Goal: Task Accomplishment & Management: Use online tool/utility

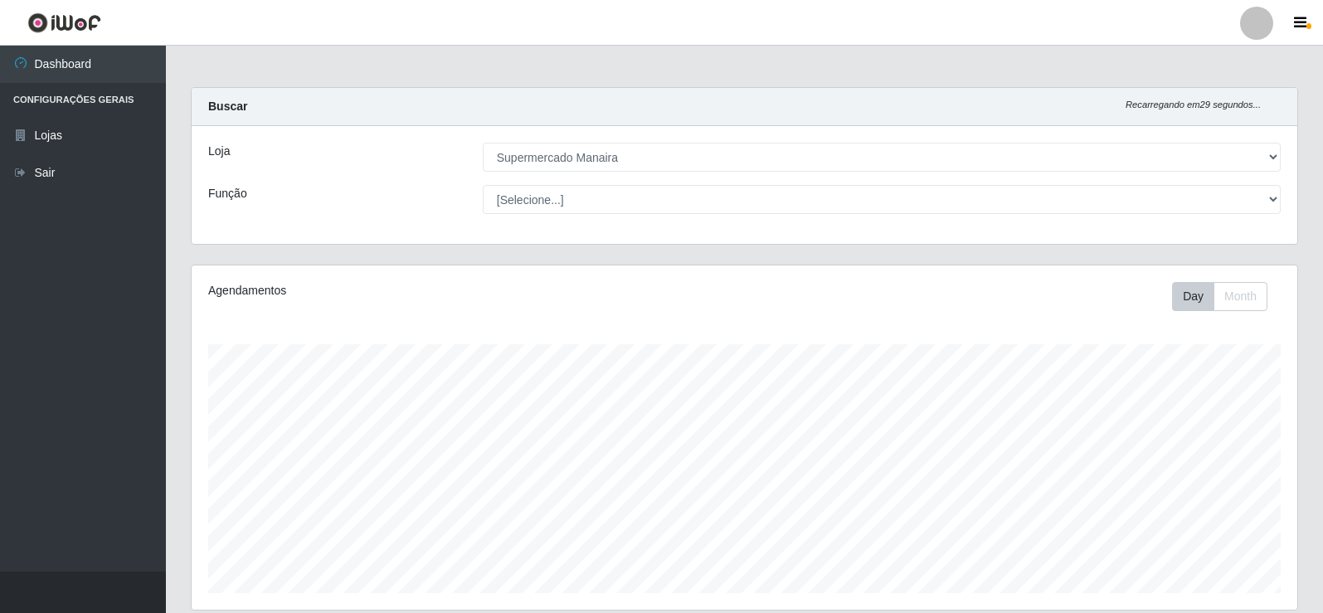
select select "443"
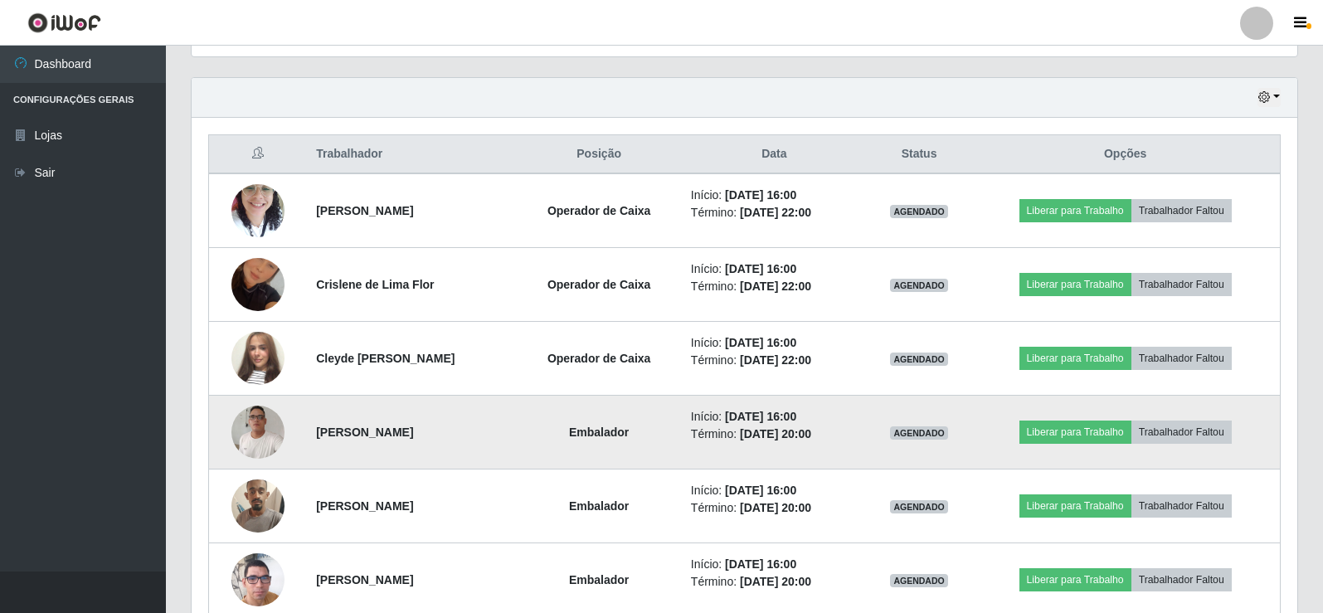
scroll to position [636, 0]
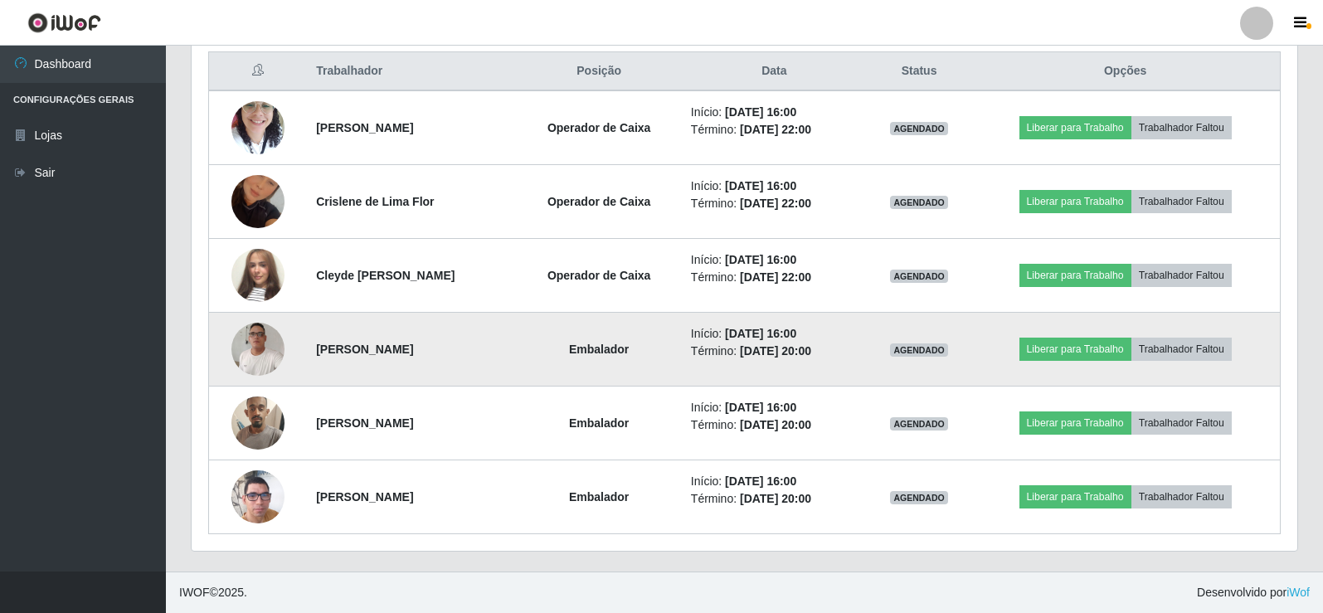
click at [269, 348] on img at bounding box center [257, 348] width 53 height 71
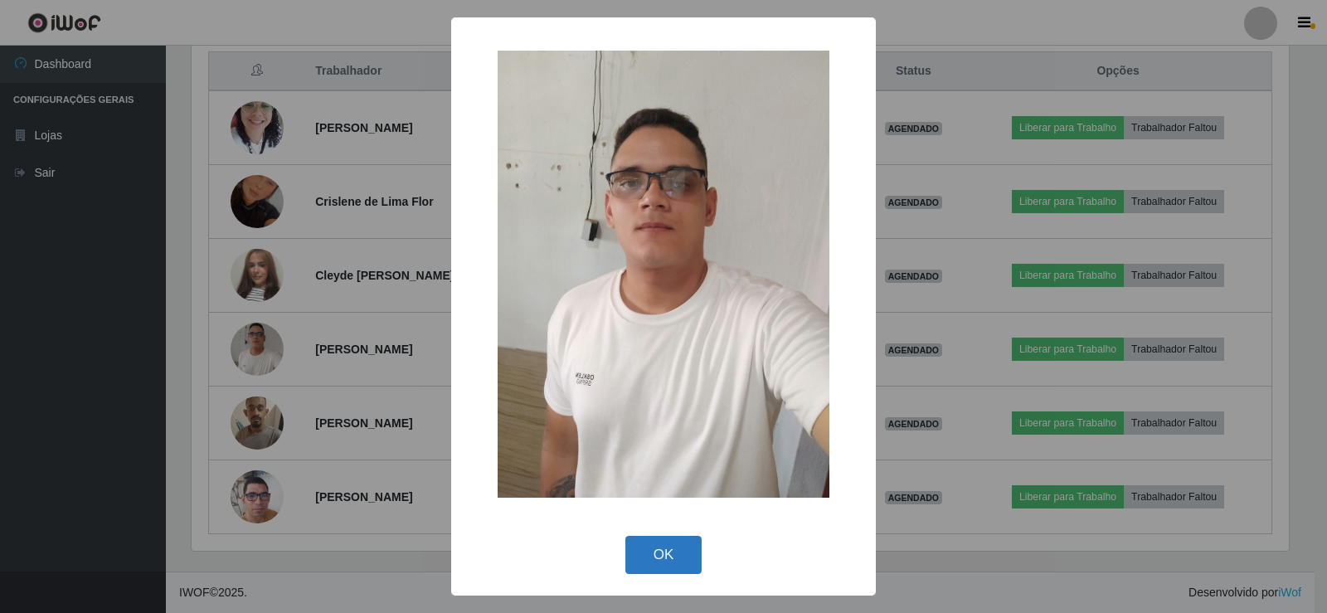
click at [669, 556] on button "OK" at bounding box center [663, 555] width 77 height 39
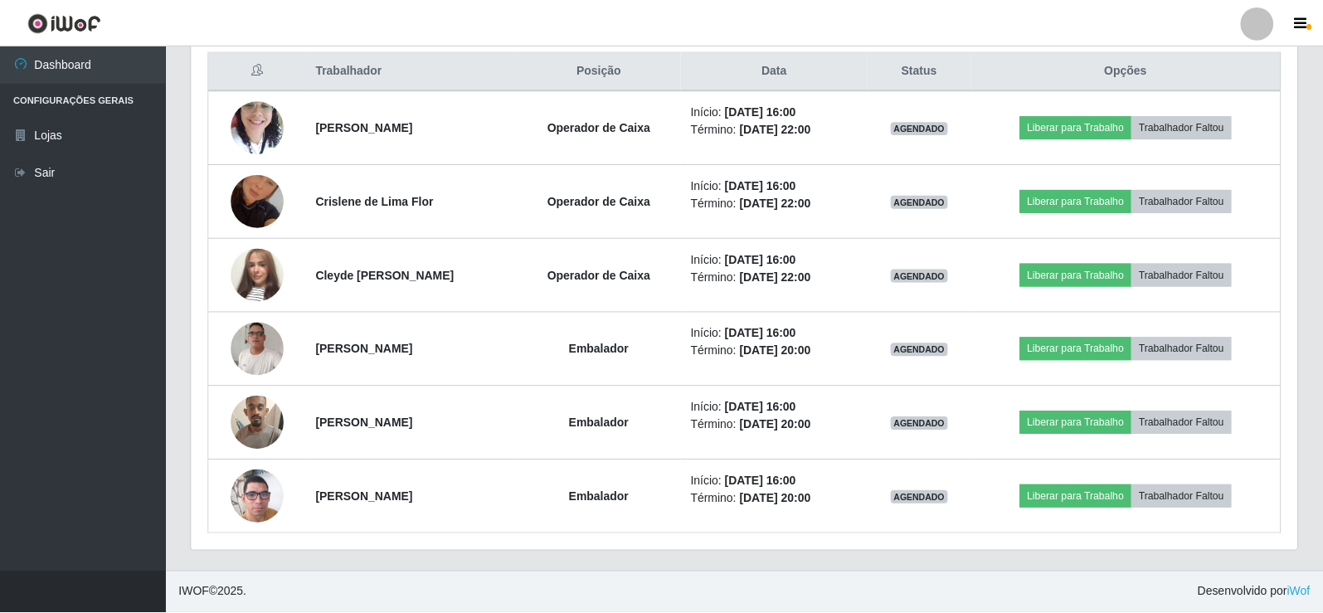
scroll to position [344, 1106]
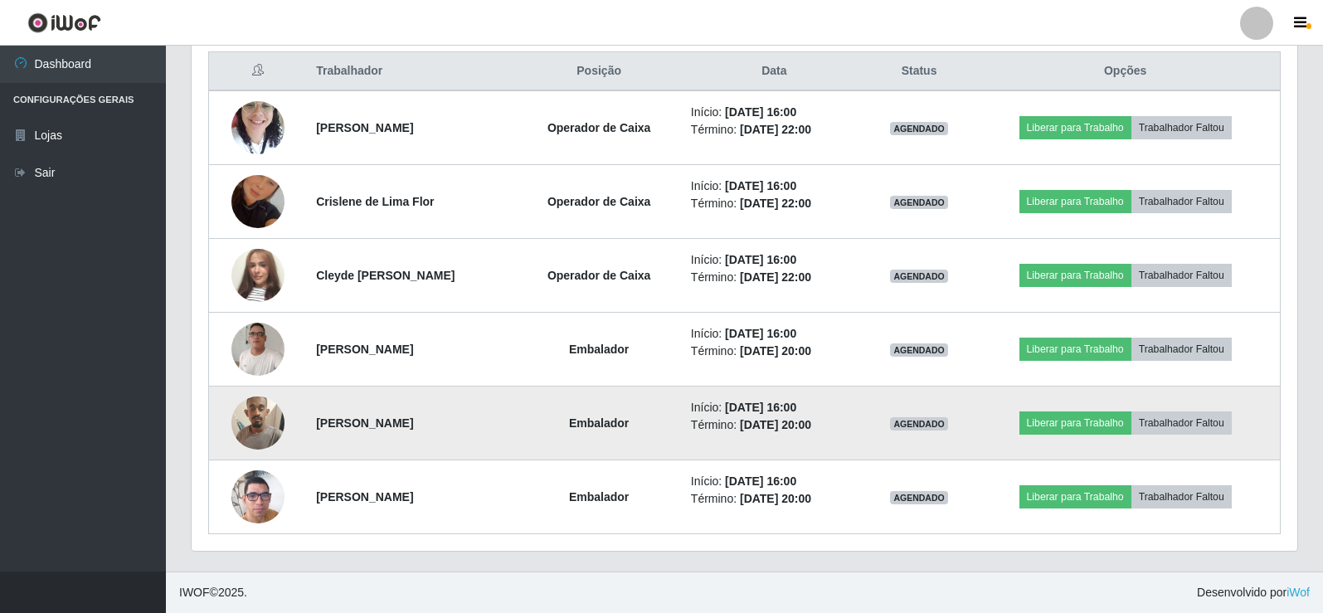
click at [250, 422] on img at bounding box center [257, 422] width 53 height 70
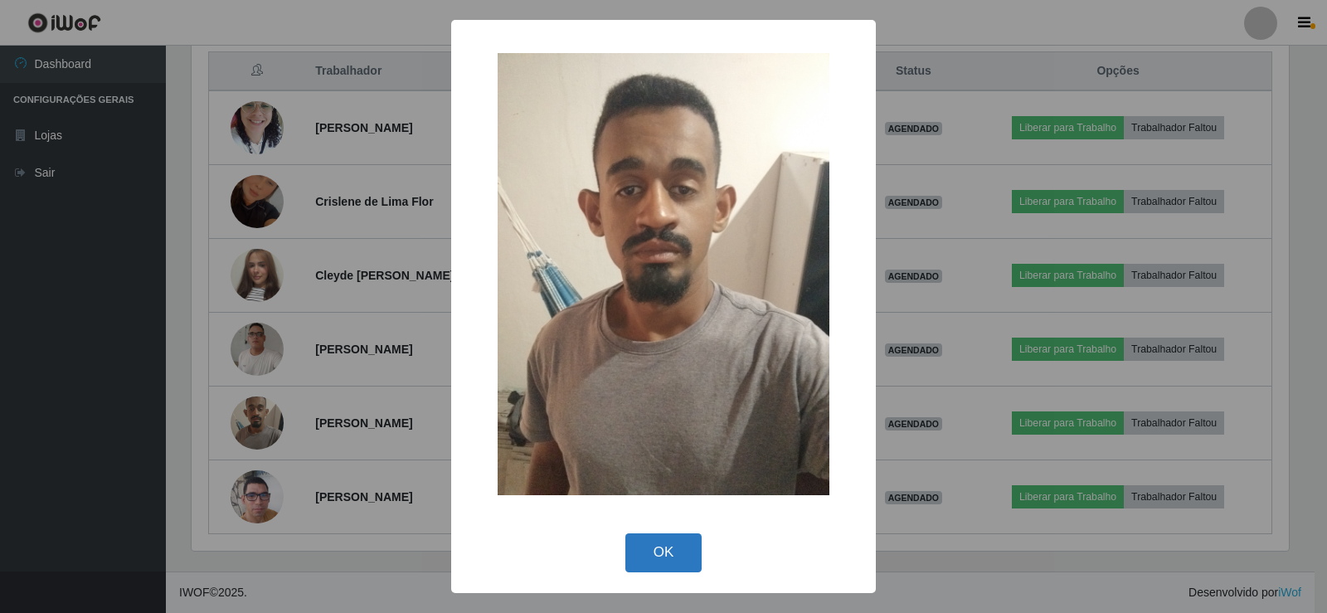
click at [681, 561] on button "OK" at bounding box center [663, 552] width 77 height 39
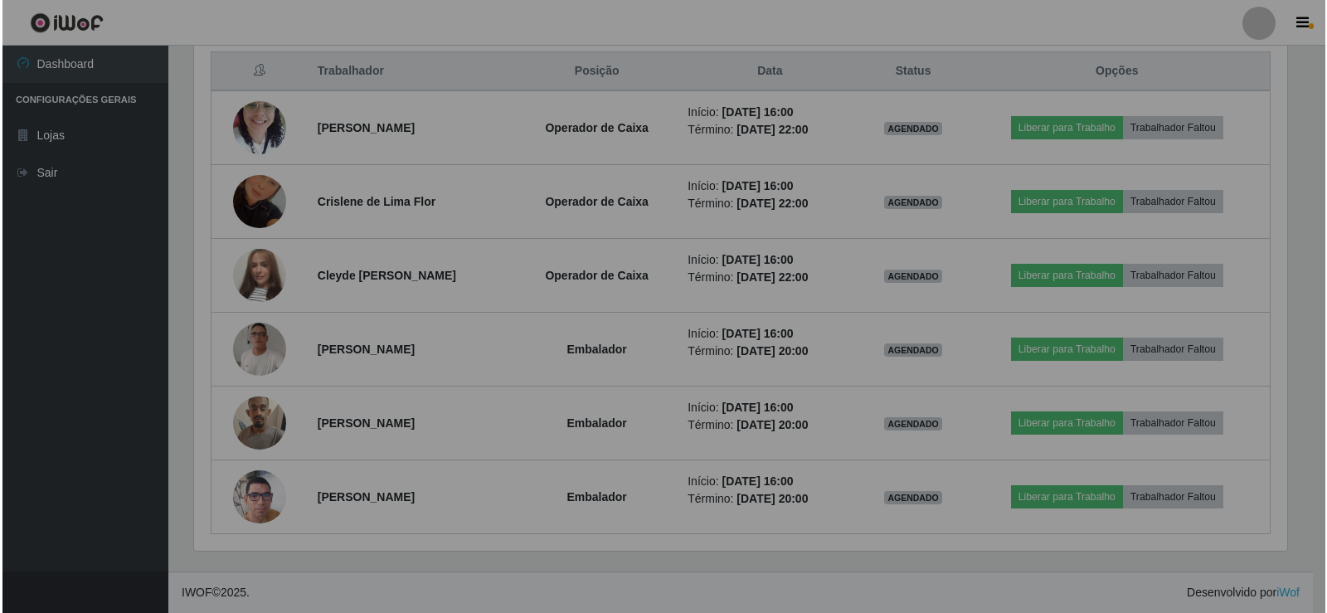
scroll to position [344, 1106]
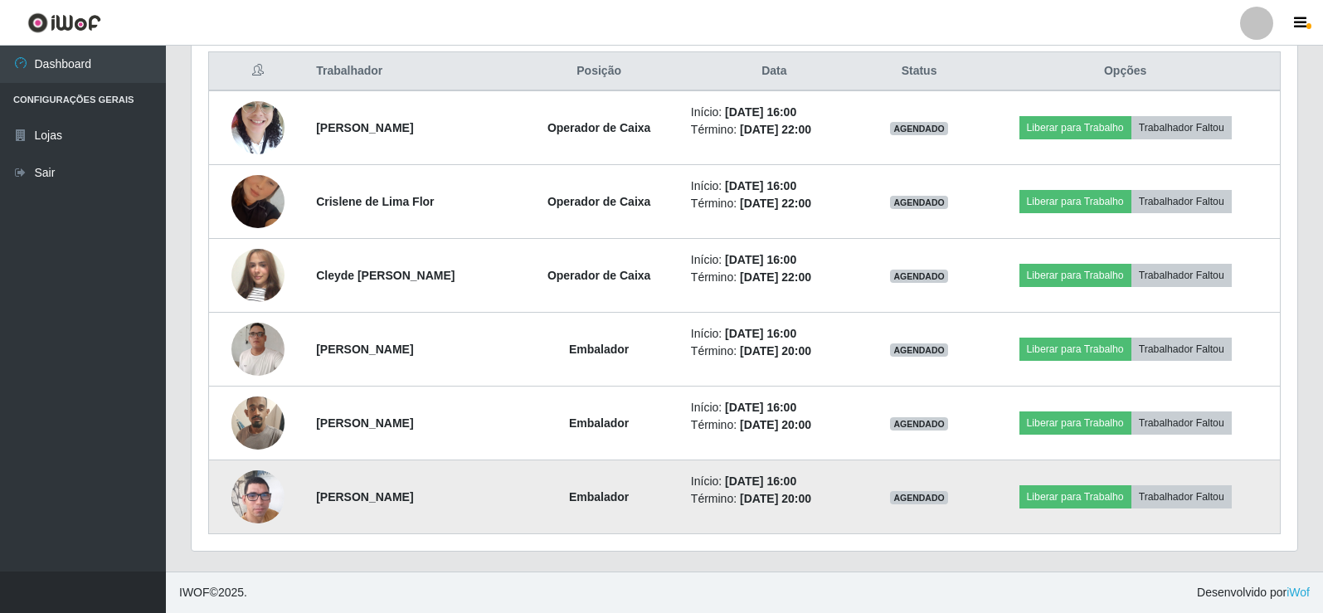
click at [249, 502] on img at bounding box center [257, 497] width 53 height 95
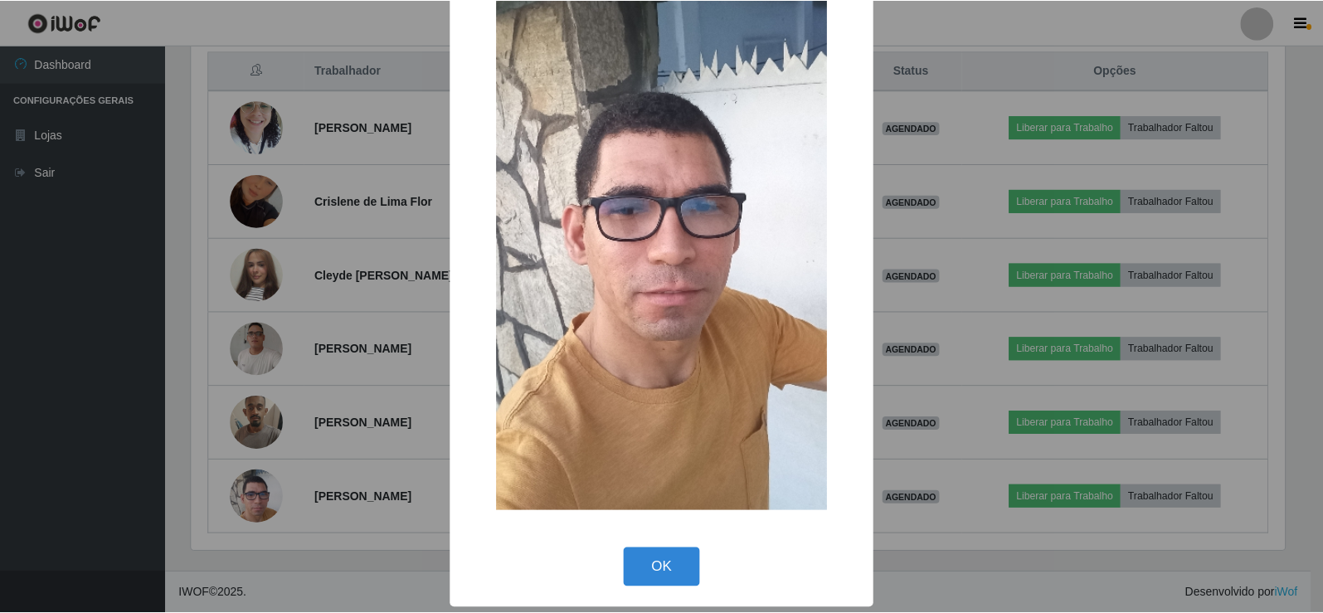
scroll to position [122, 0]
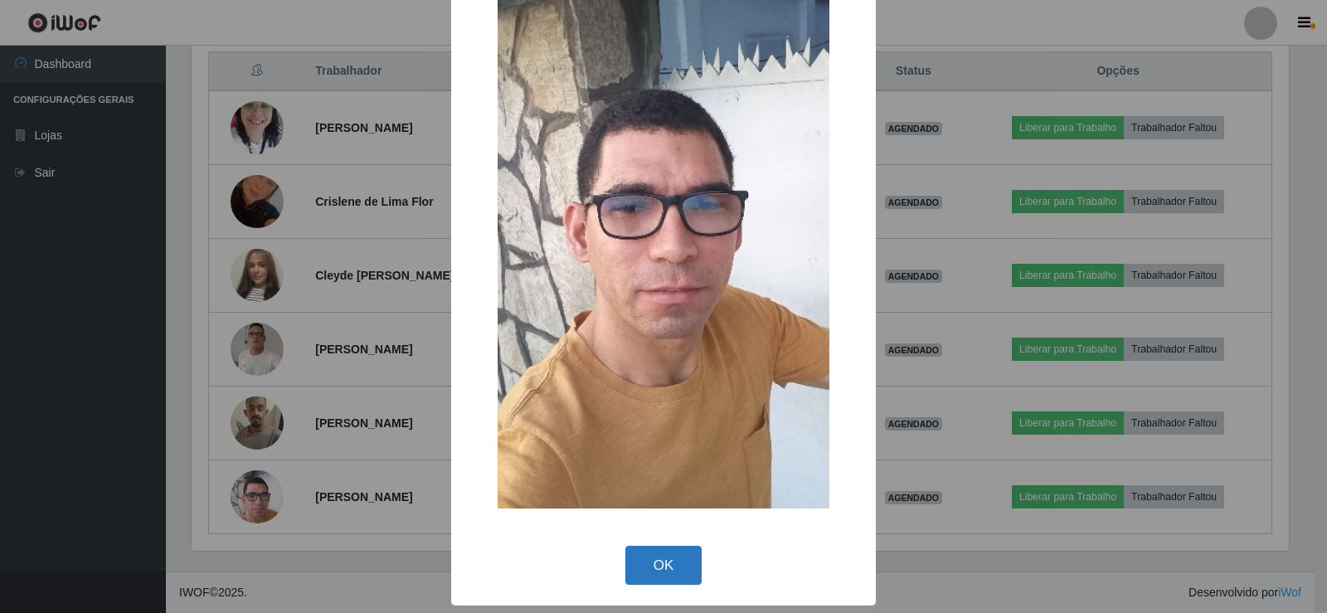
click at [634, 559] on button "OK" at bounding box center [663, 565] width 77 height 39
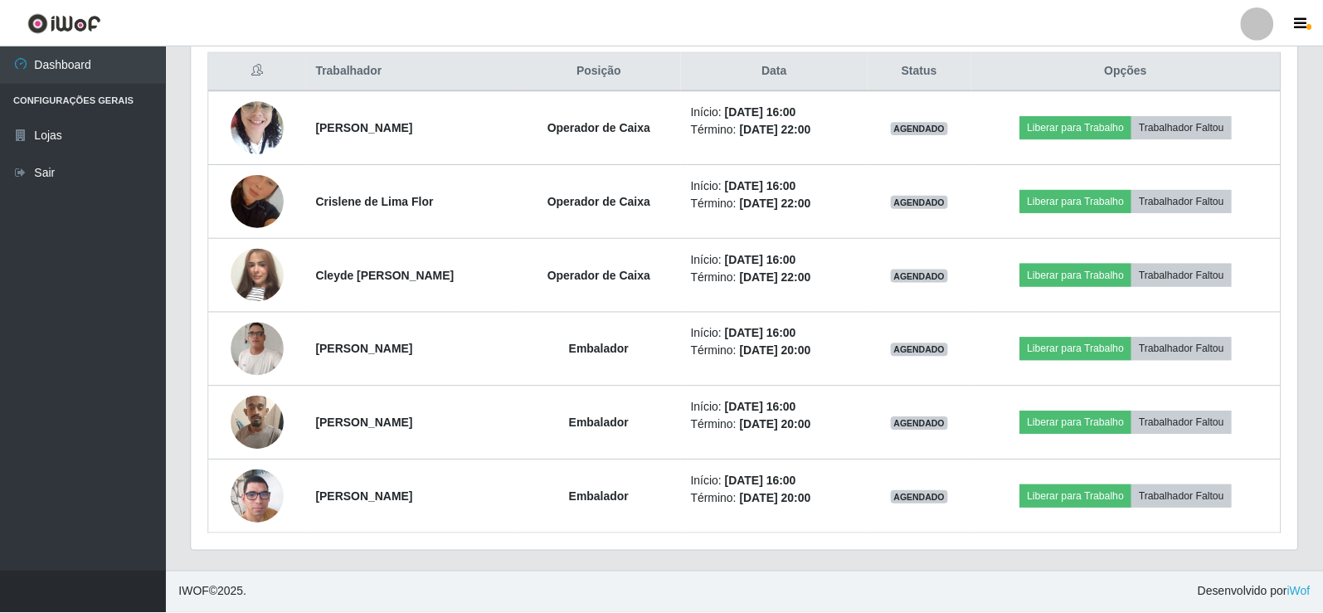
scroll to position [344, 1106]
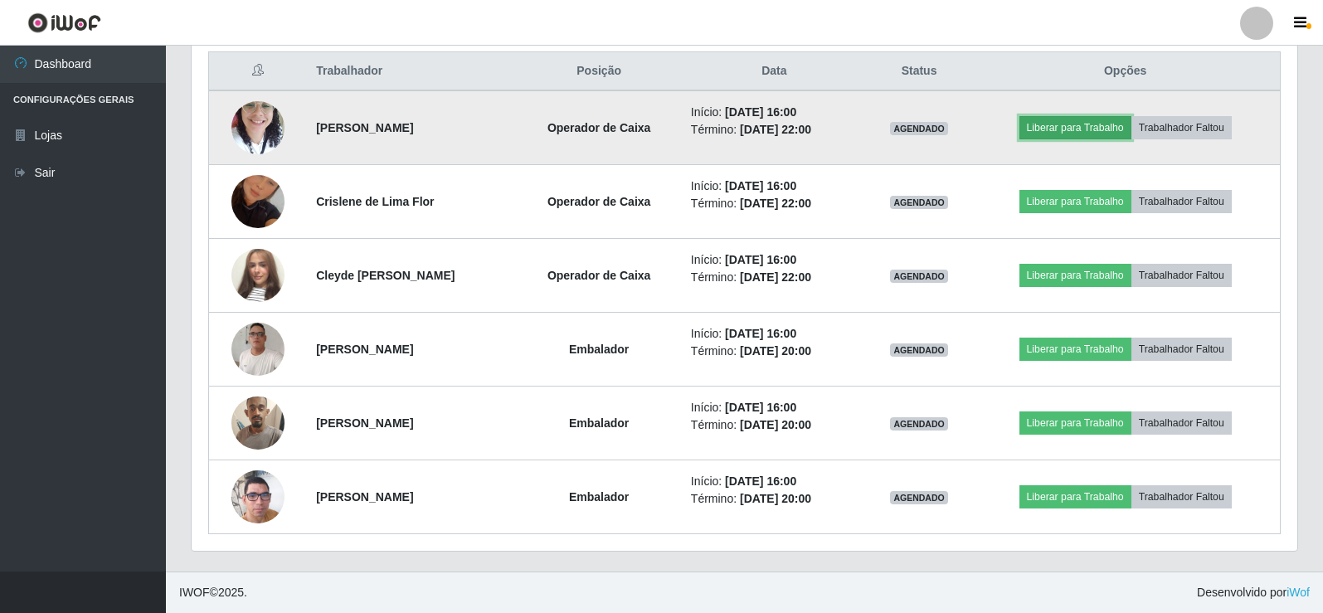
click at [1097, 128] on button "Liberar para Trabalho" at bounding box center [1075, 127] width 112 height 23
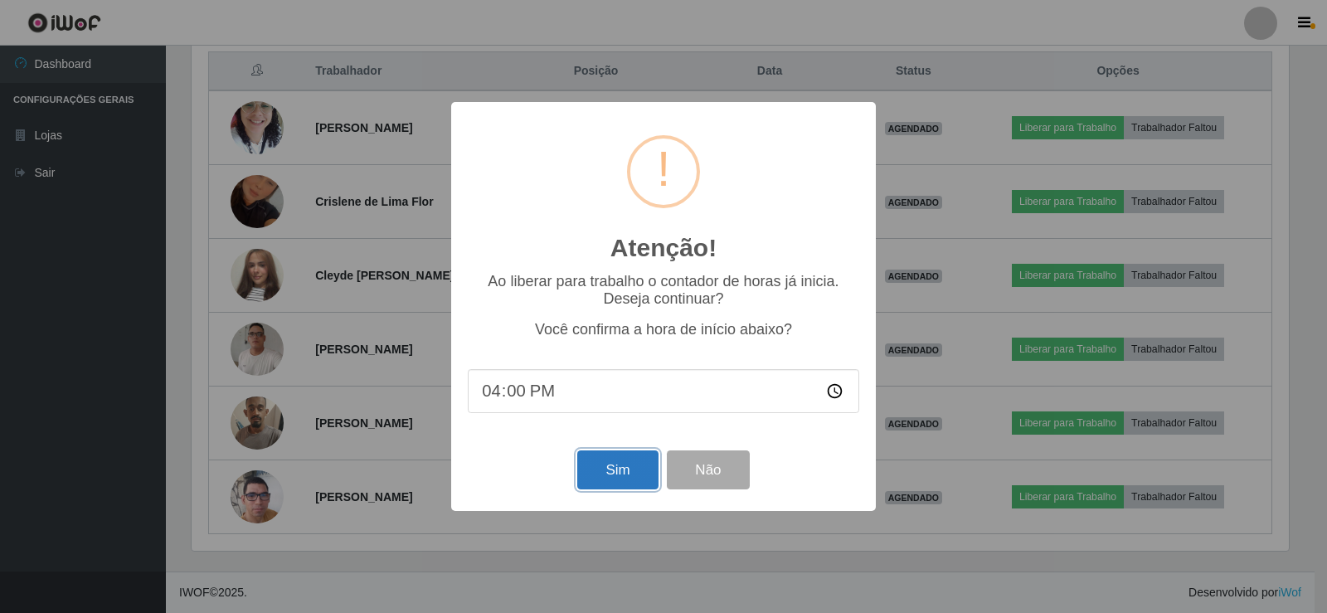
click at [615, 488] on button "Sim" at bounding box center [617, 469] width 80 height 39
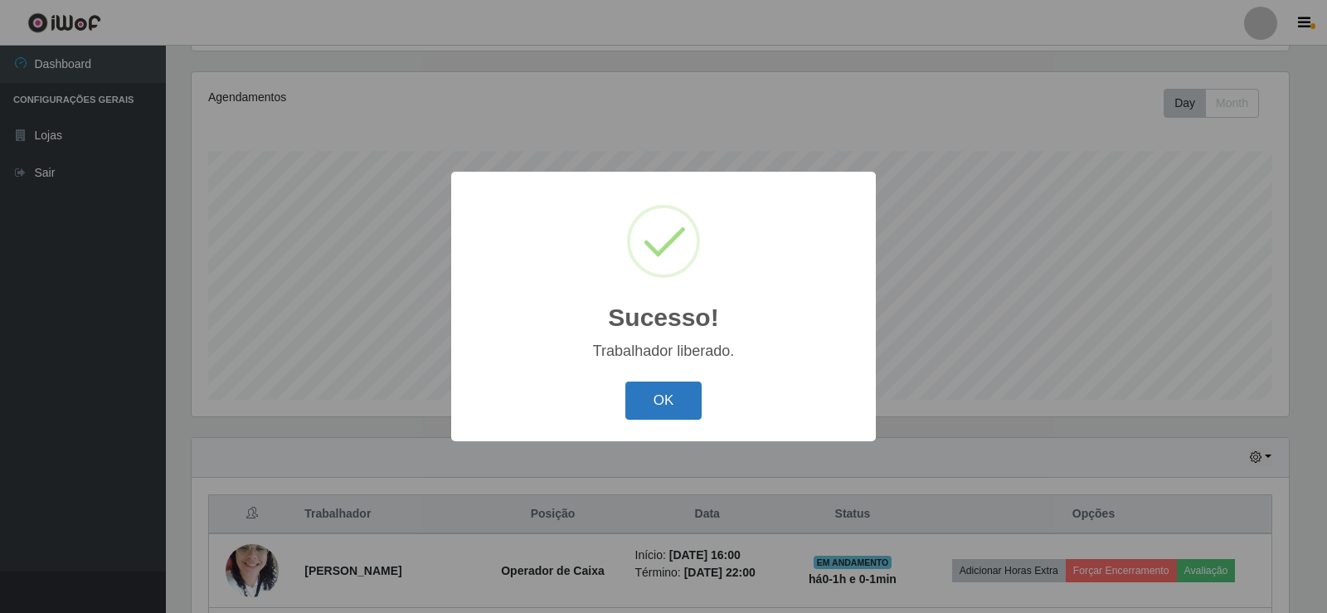
click at [655, 385] on button "OK" at bounding box center [663, 400] width 77 height 39
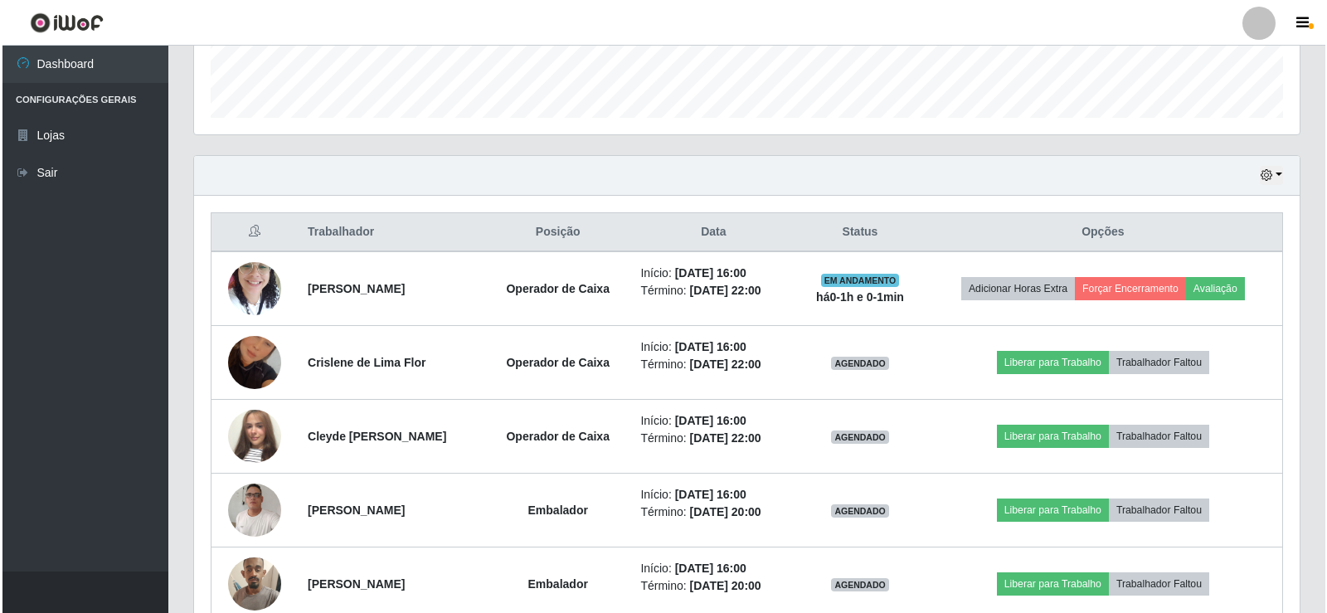
scroll to position [525, 0]
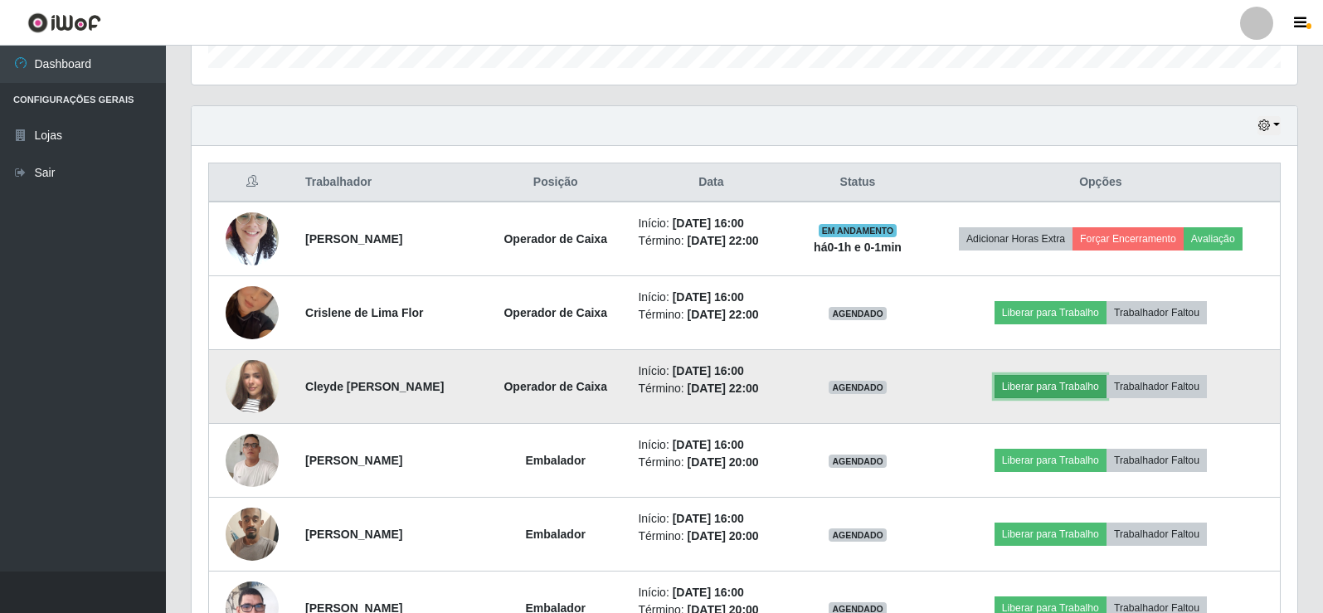
click at [1040, 384] on button "Liberar para Trabalho" at bounding box center [1050, 386] width 112 height 23
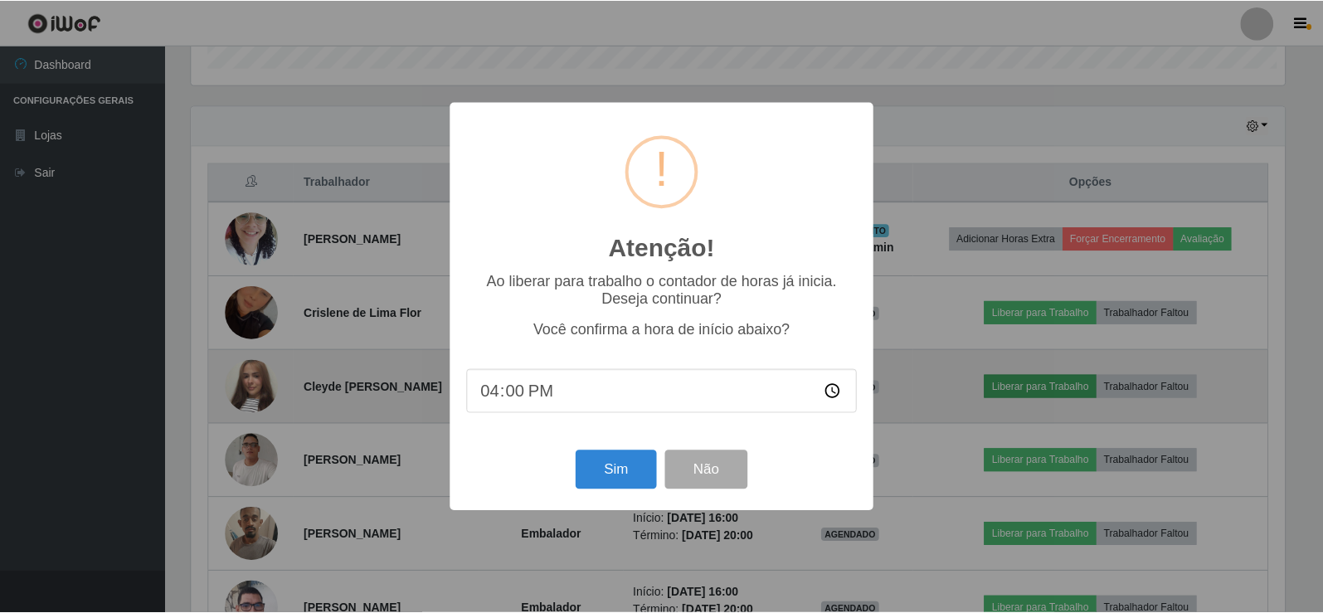
scroll to position [344, 1097]
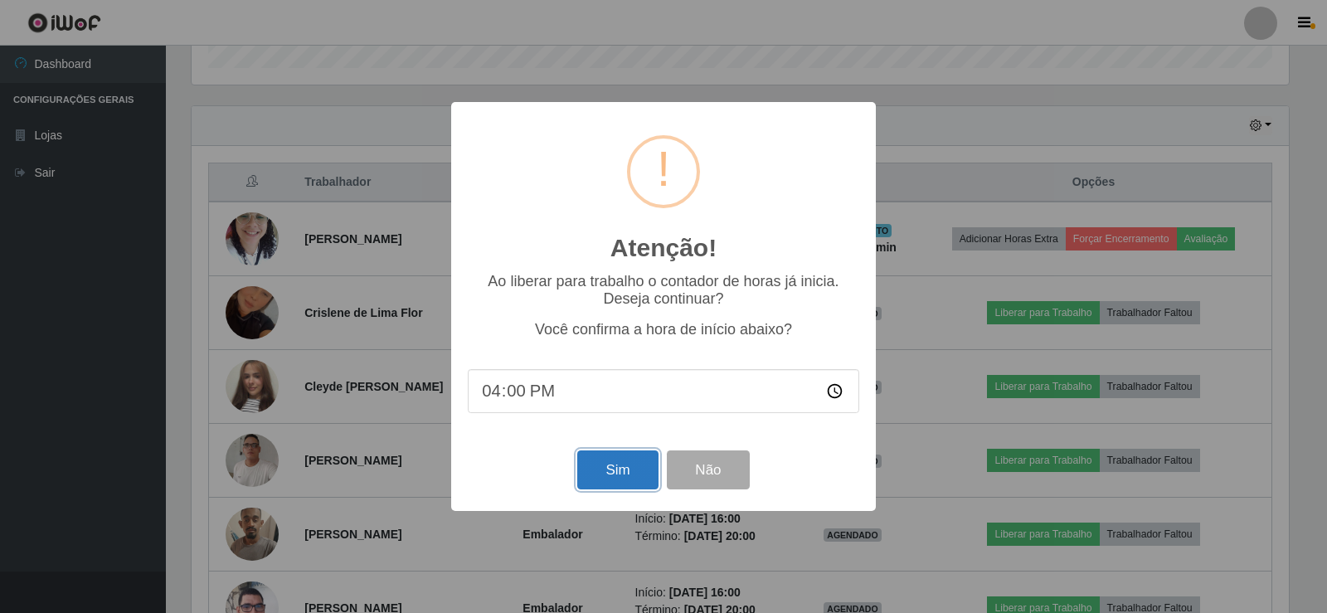
click at [614, 474] on button "Sim" at bounding box center [617, 469] width 80 height 39
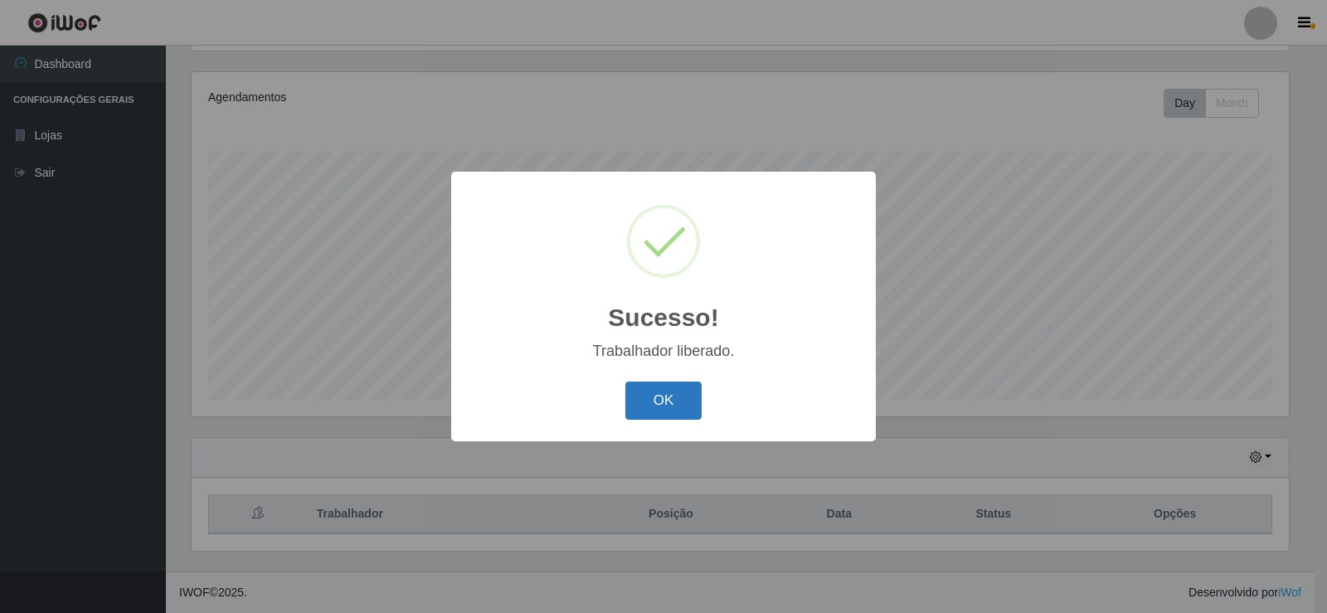
click at [658, 415] on button "OK" at bounding box center [663, 400] width 77 height 39
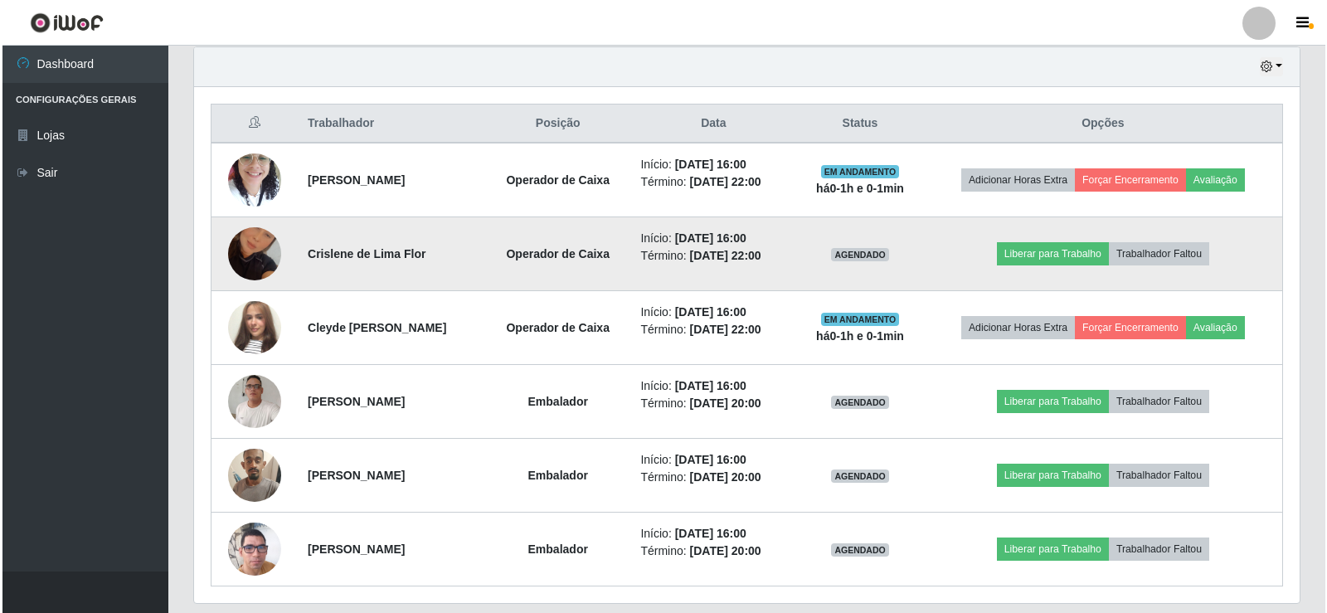
scroll to position [608, 0]
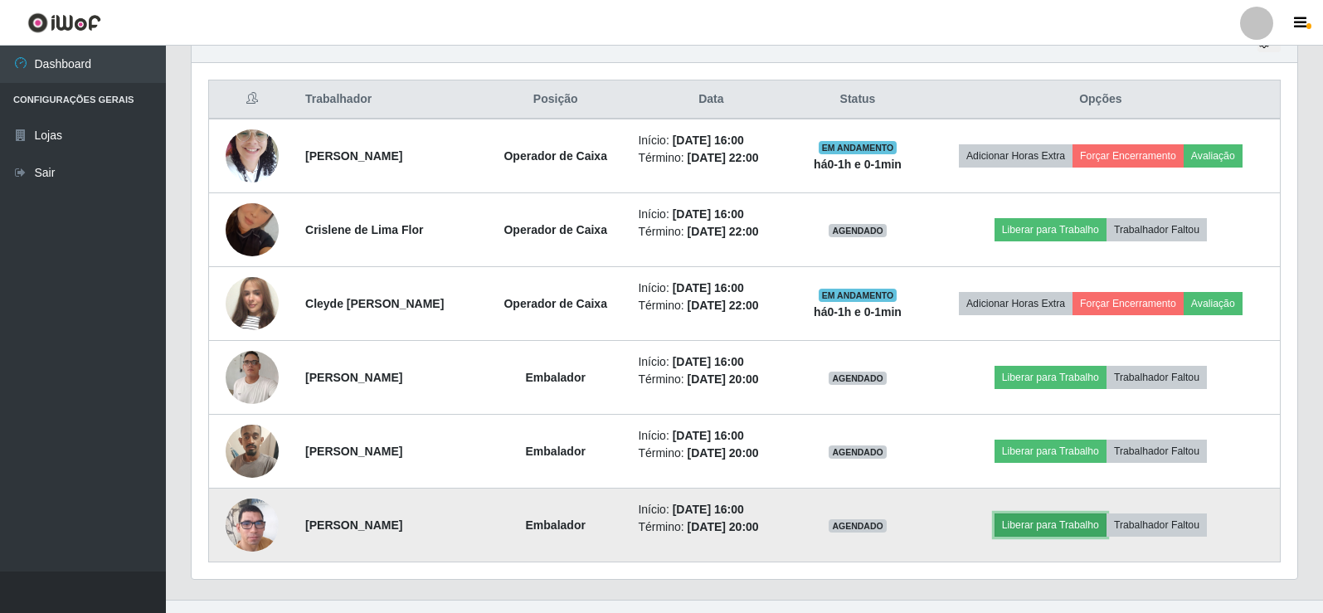
click at [1101, 518] on button "Liberar para Trabalho" at bounding box center [1050, 524] width 112 height 23
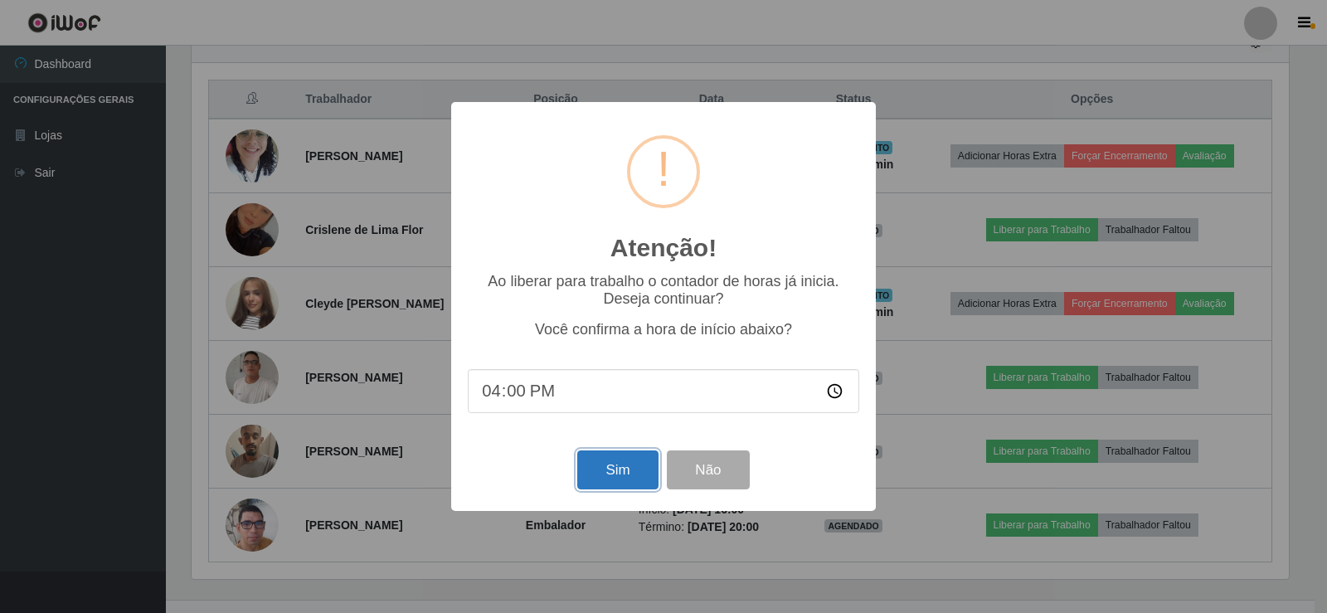
click at [604, 478] on button "Sim" at bounding box center [617, 469] width 80 height 39
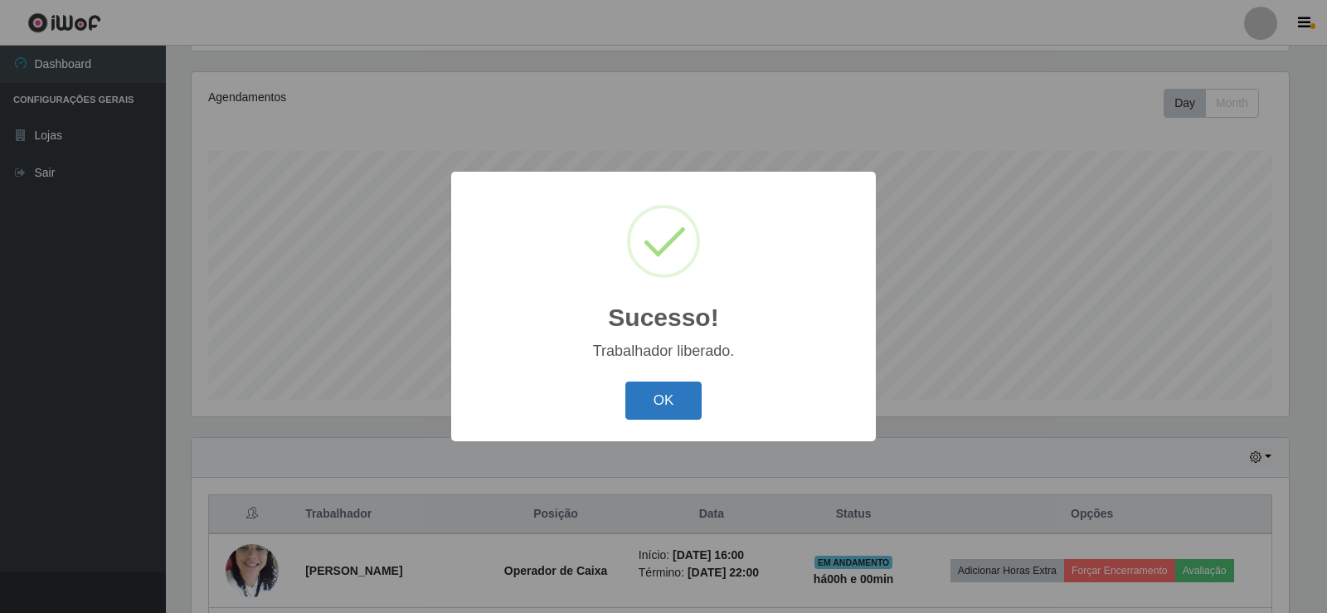
click at [656, 403] on button "OK" at bounding box center [663, 400] width 77 height 39
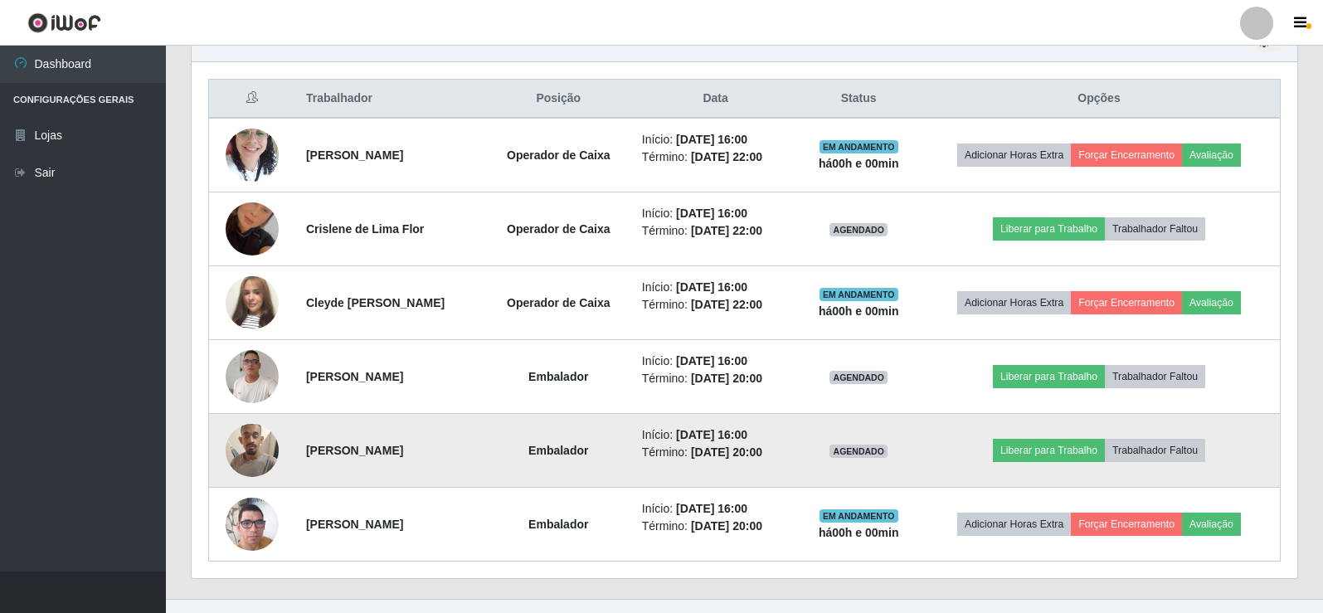
scroll to position [636, 0]
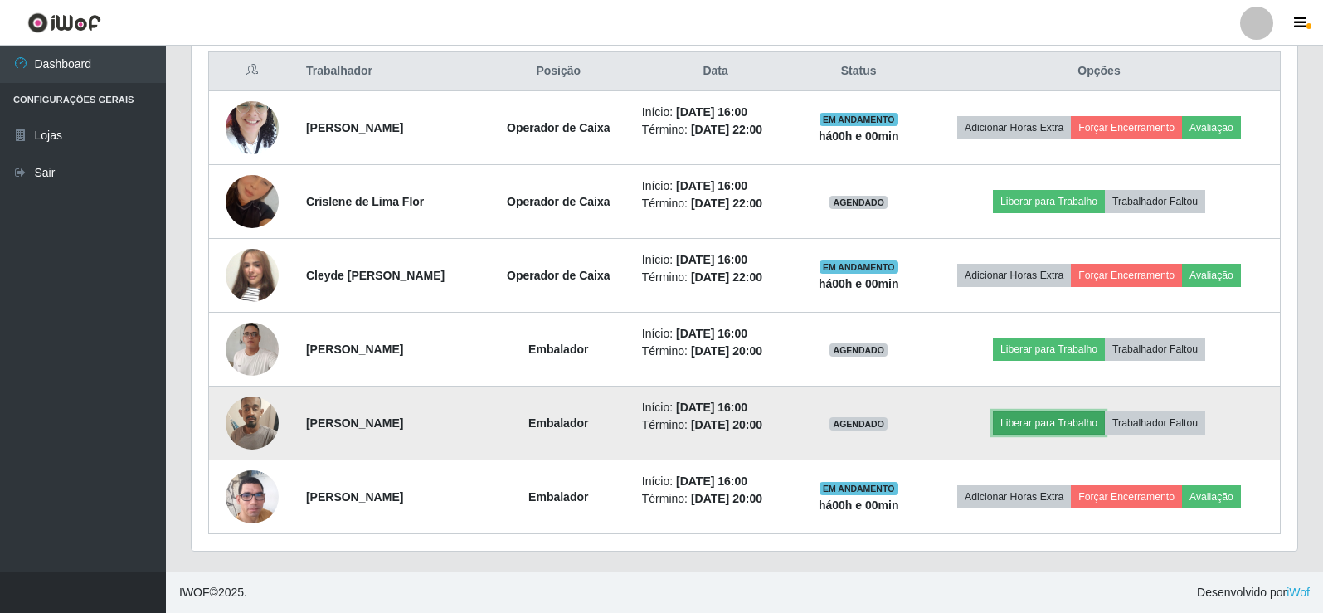
click at [1085, 414] on button "Liberar para Trabalho" at bounding box center [1049, 422] width 112 height 23
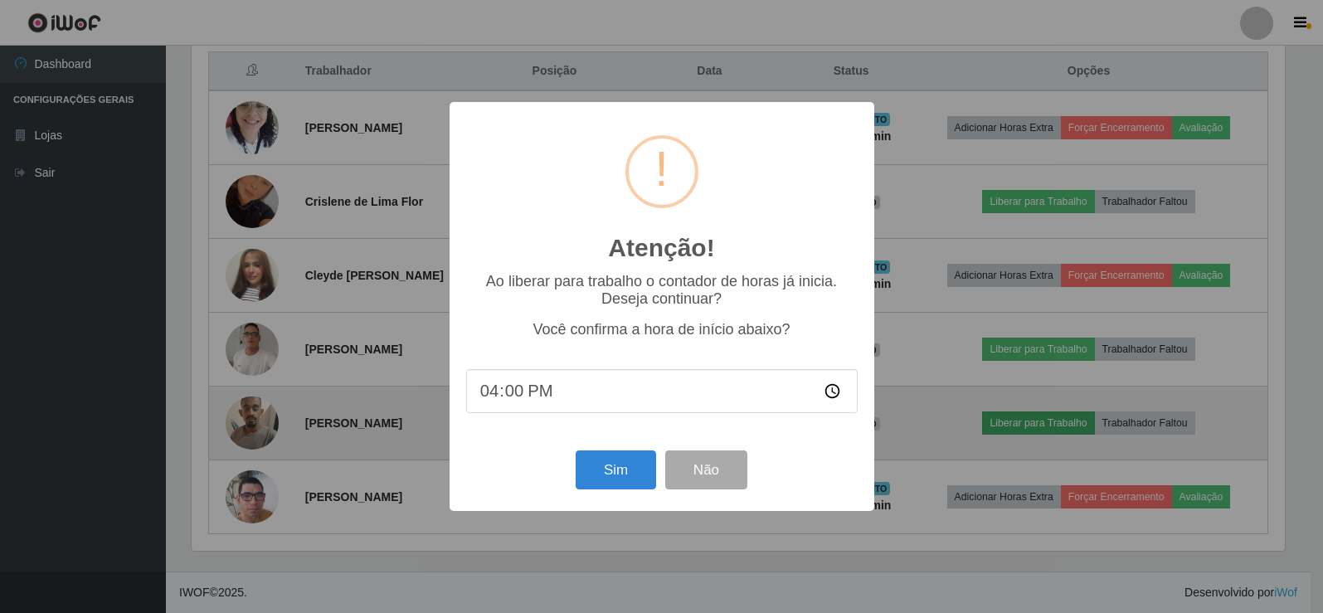
scroll to position [344, 1097]
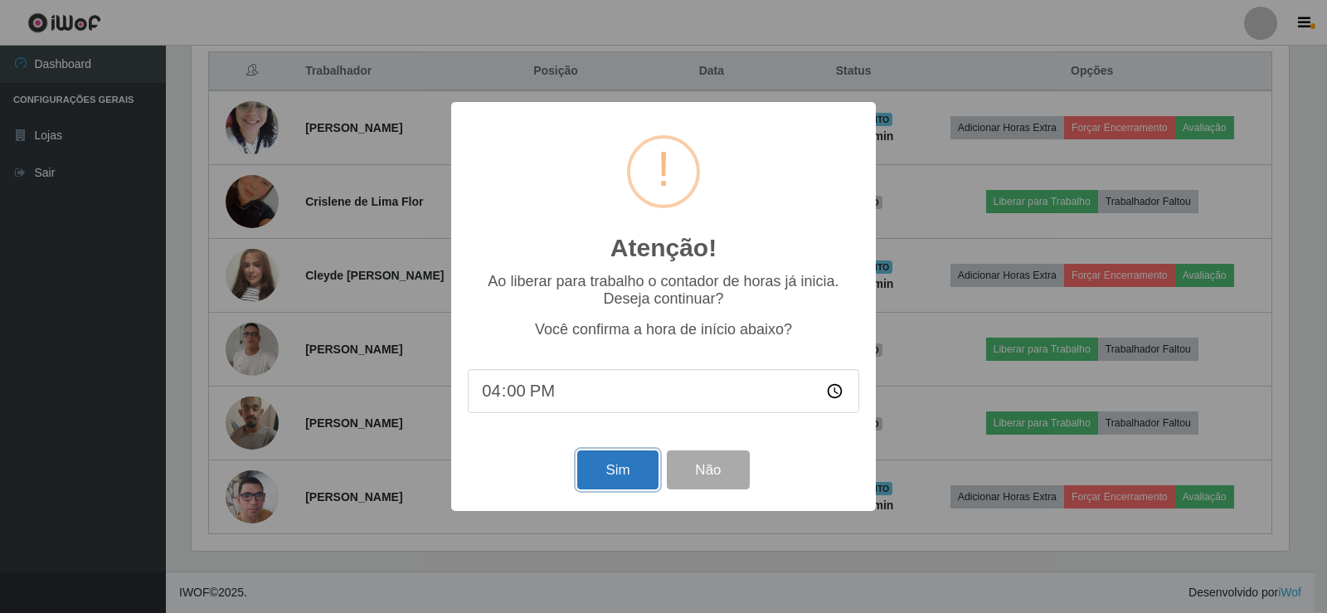
click at [606, 466] on button "Sim" at bounding box center [617, 469] width 80 height 39
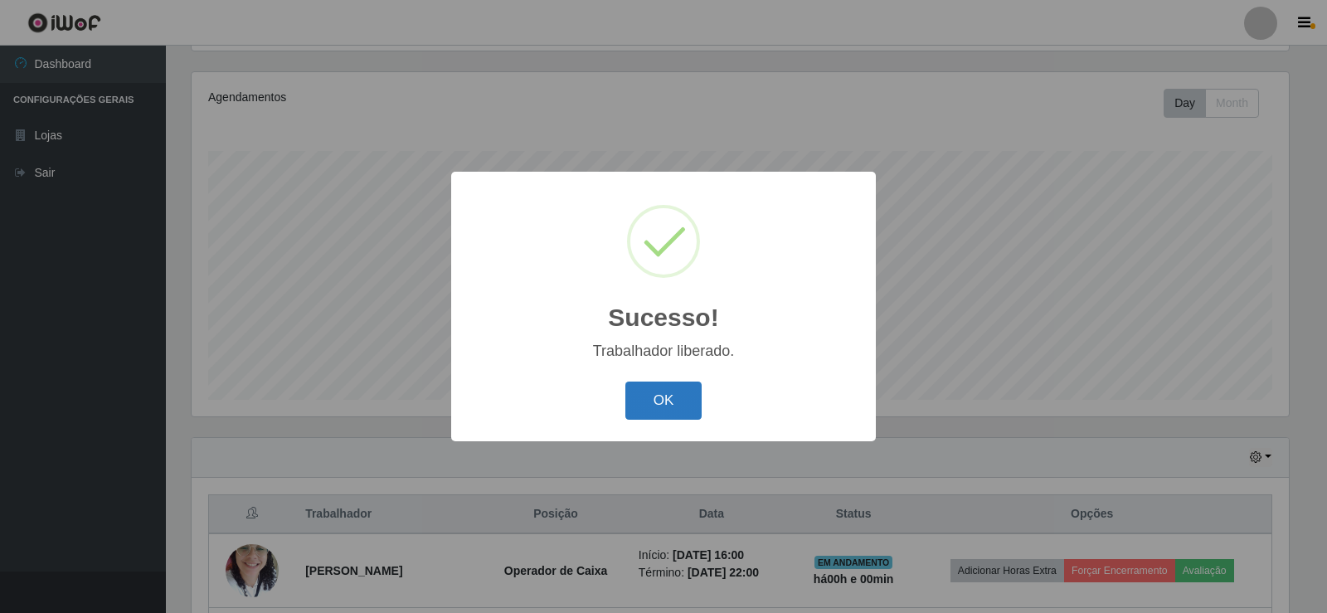
click at [653, 404] on button "OK" at bounding box center [663, 400] width 77 height 39
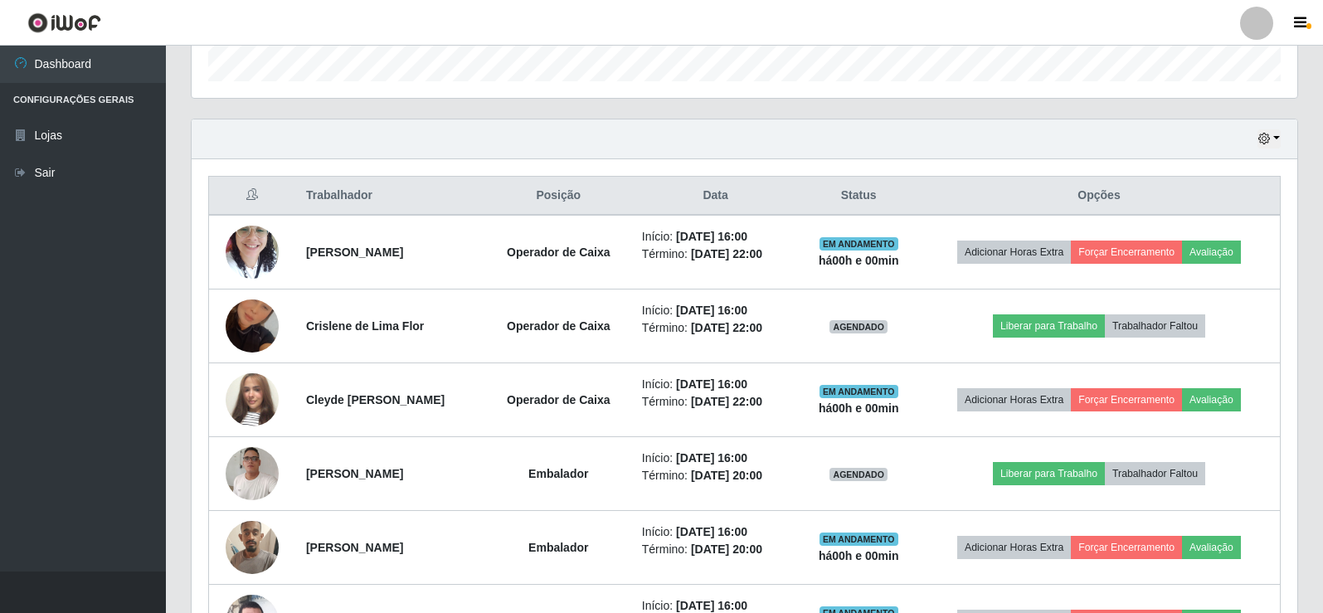
scroll to position [525, 0]
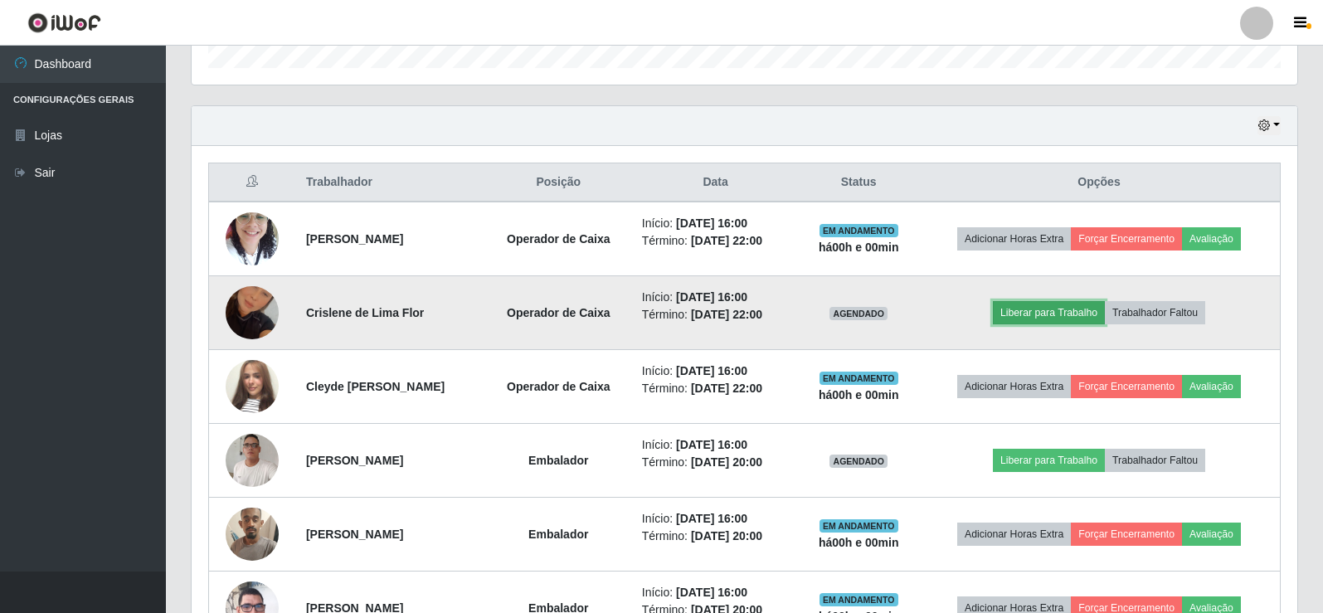
click at [1069, 309] on button "Liberar para Trabalho" at bounding box center [1049, 312] width 112 height 23
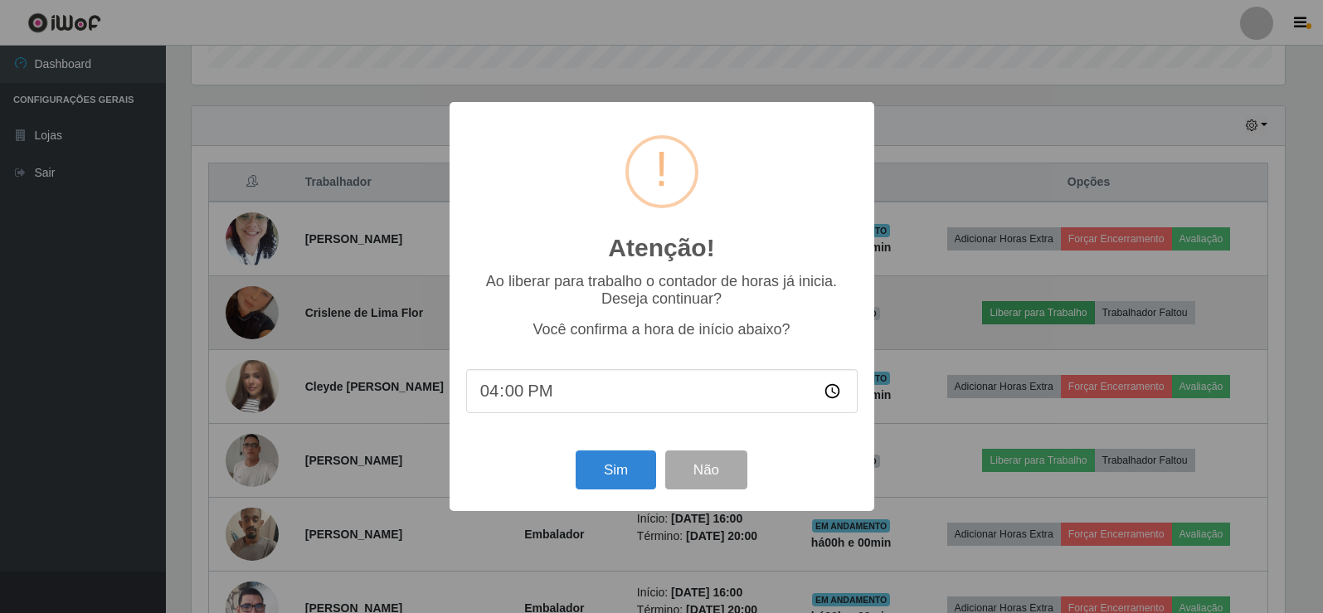
scroll to position [344, 1097]
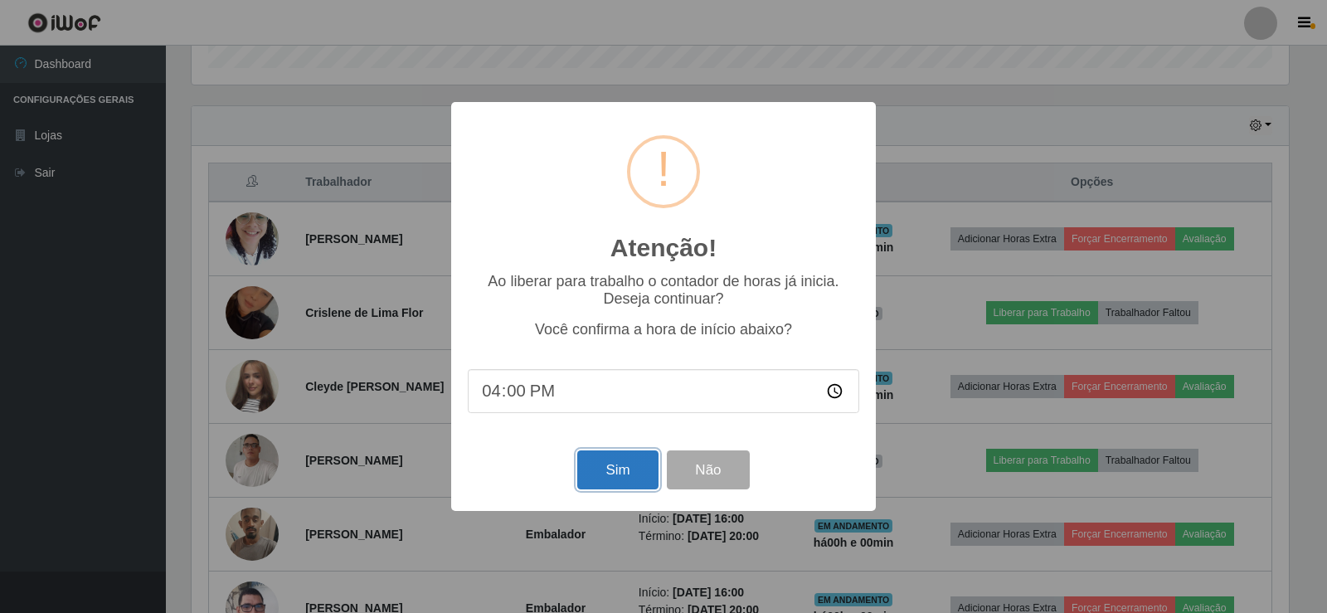
click at [627, 472] on button "Sim" at bounding box center [617, 469] width 80 height 39
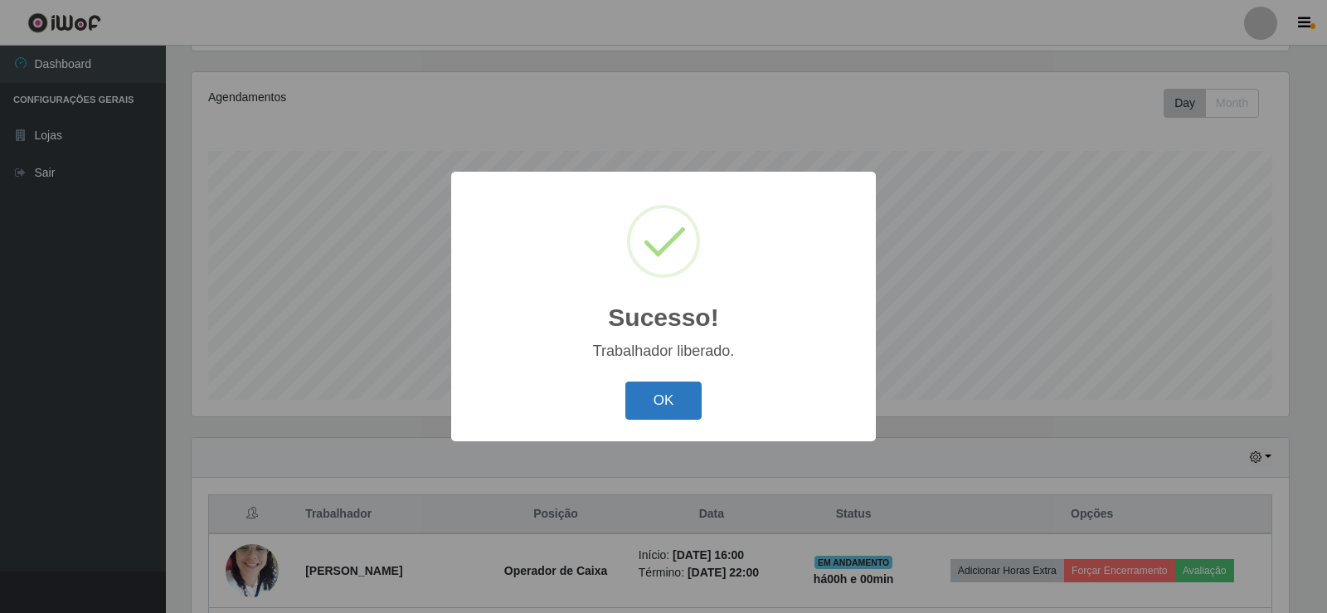
click at [662, 396] on button "OK" at bounding box center [663, 400] width 77 height 39
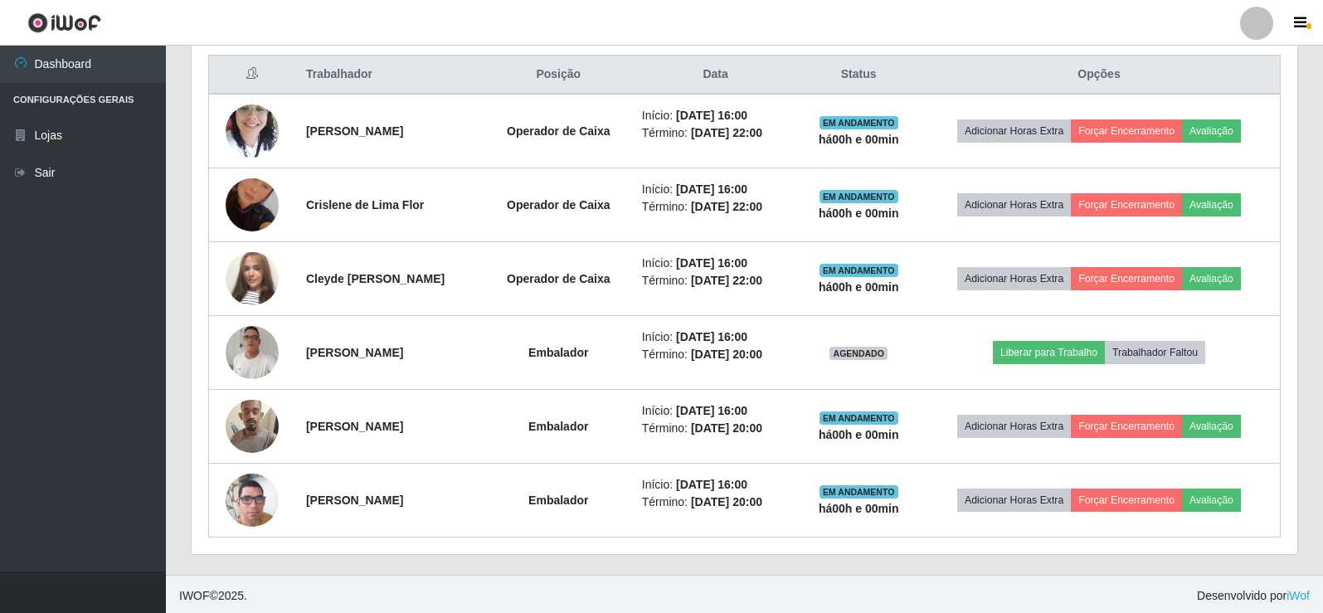
scroll to position [636, 0]
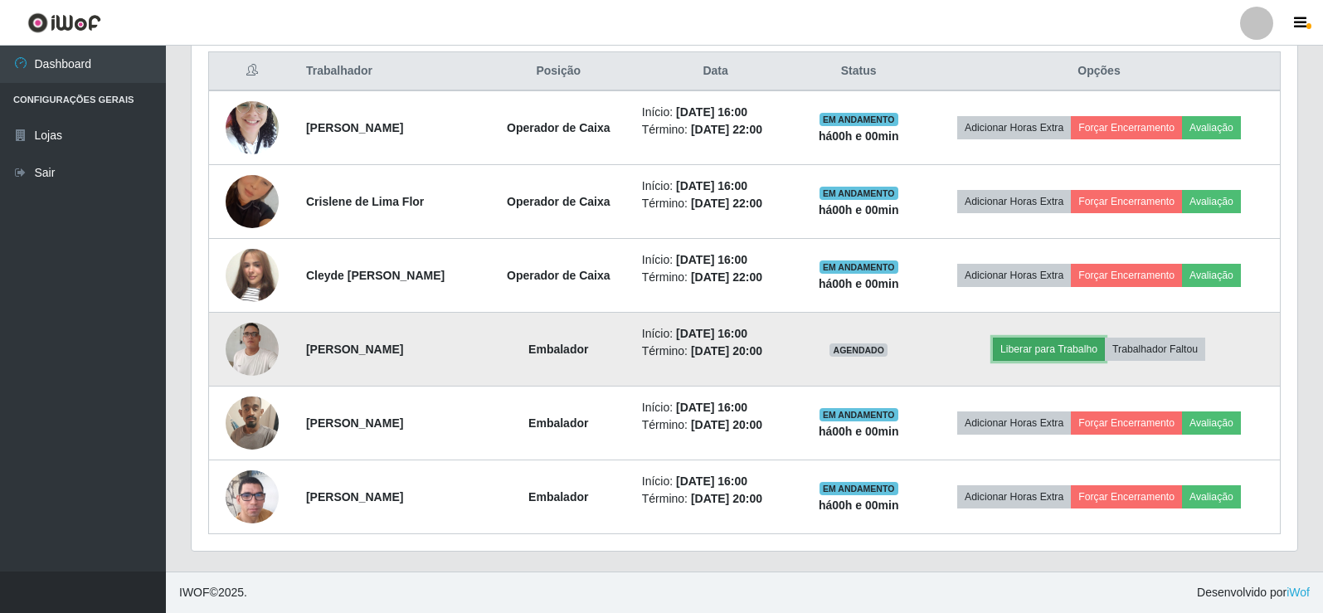
click at [1072, 345] on button "Liberar para Trabalho" at bounding box center [1049, 349] width 112 height 23
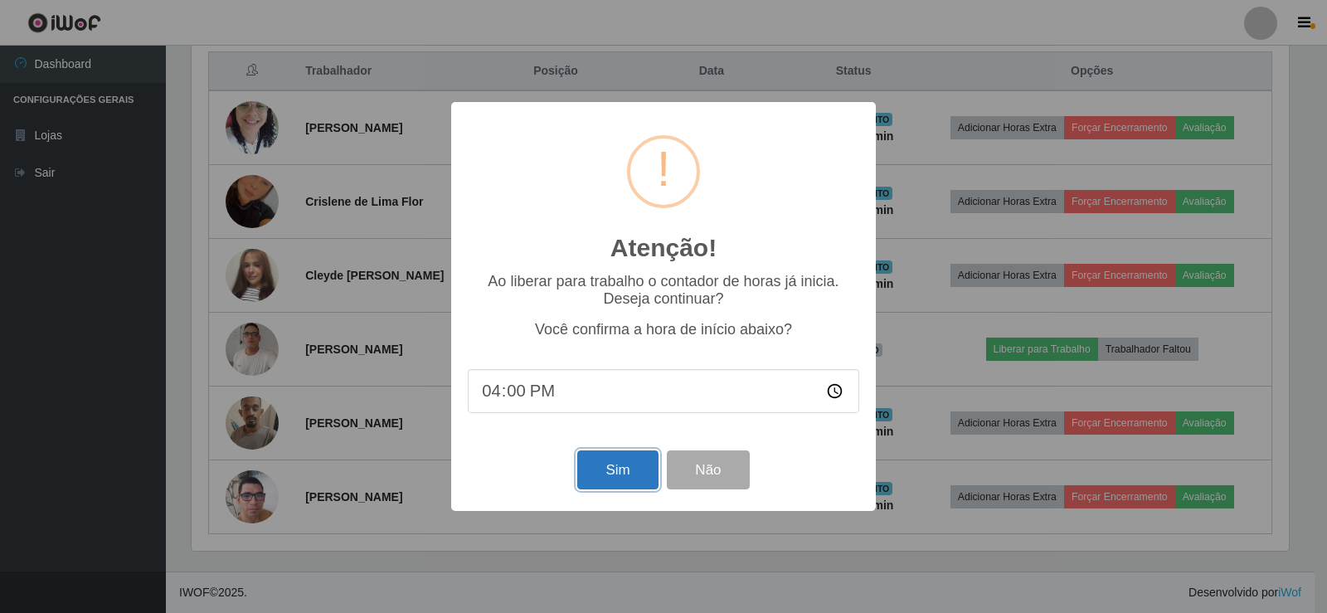
click at [607, 472] on button "Sim" at bounding box center [617, 469] width 80 height 39
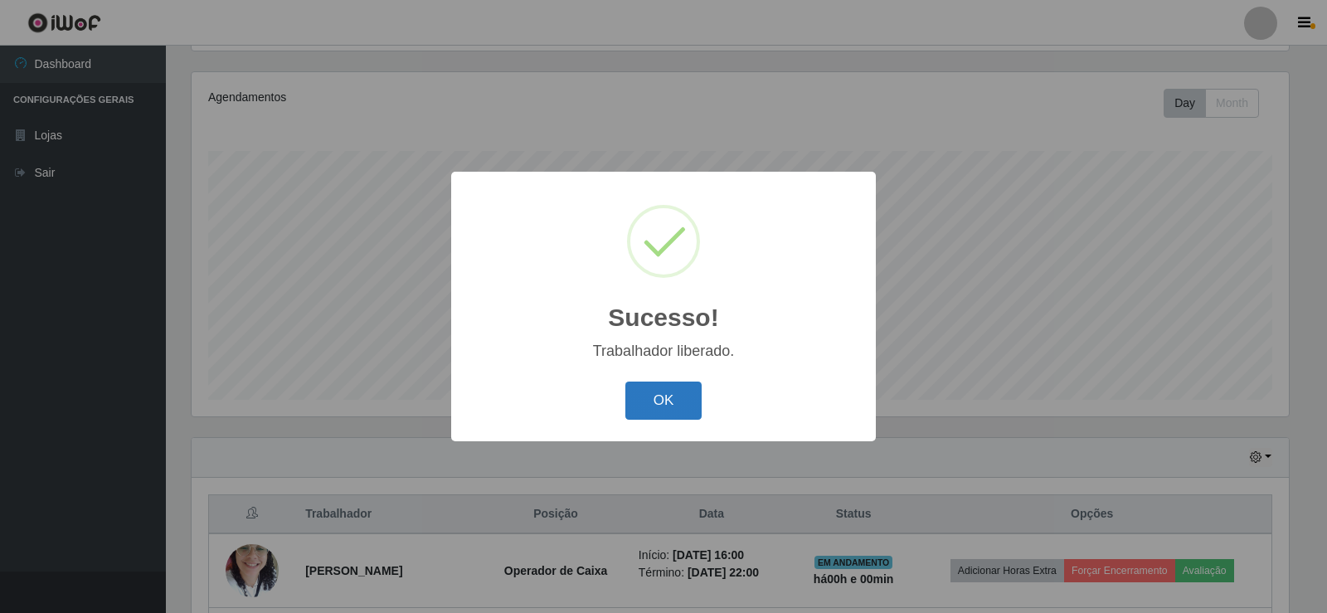
click at [658, 398] on button "OK" at bounding box center [663, 400] width 77 height 39
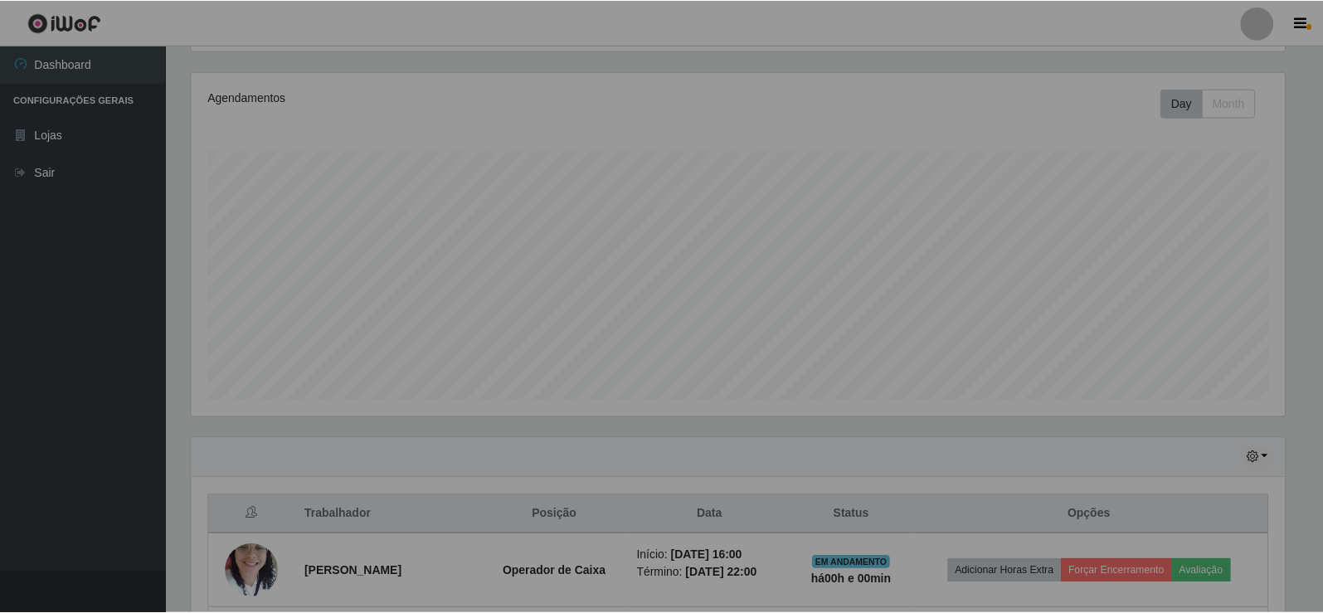
scroll to position [344, 1106]
